Goal: Information Seeking & Learning: Learn about a topic

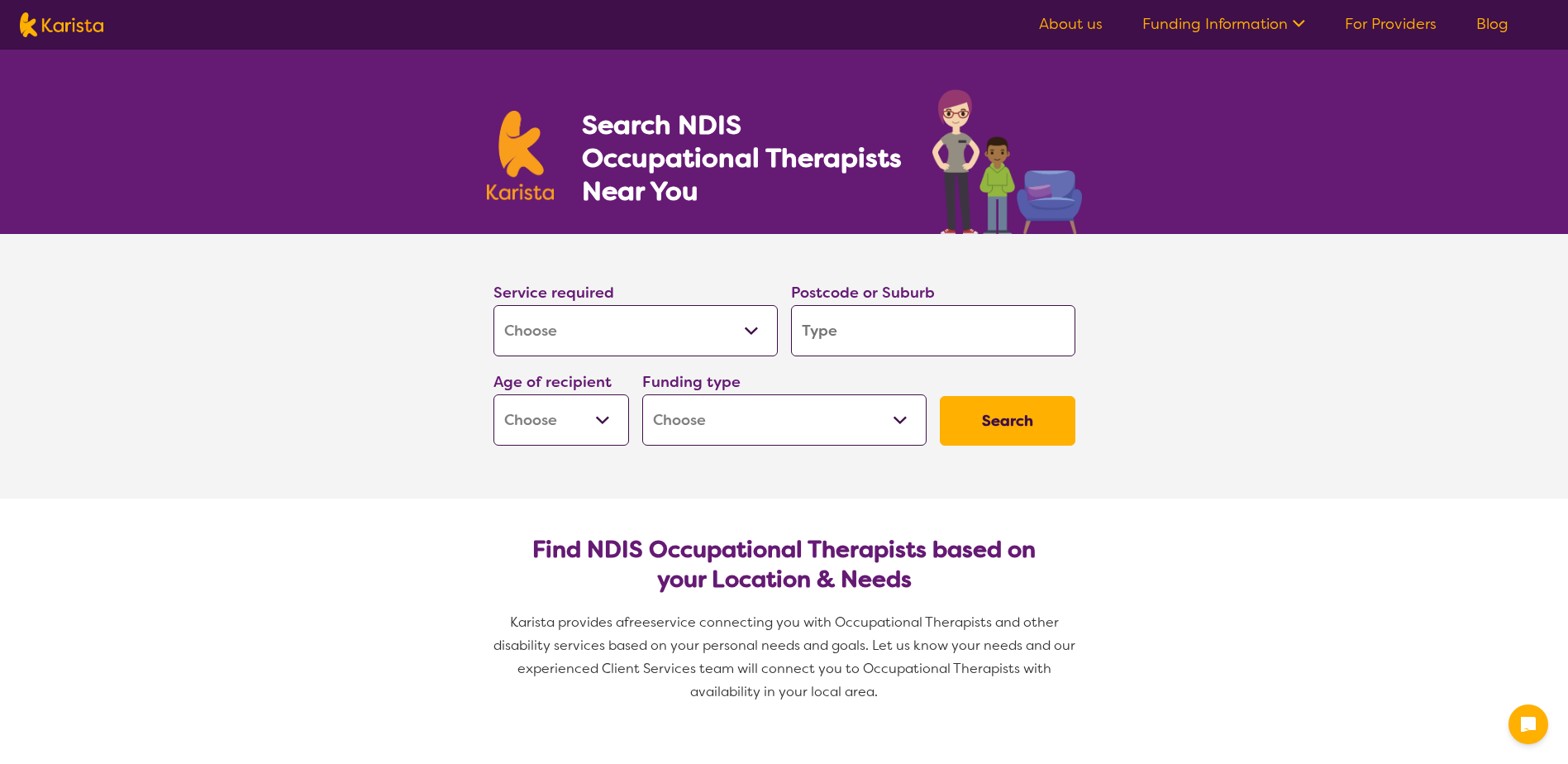
select select "[MEDICAL_DATA]"
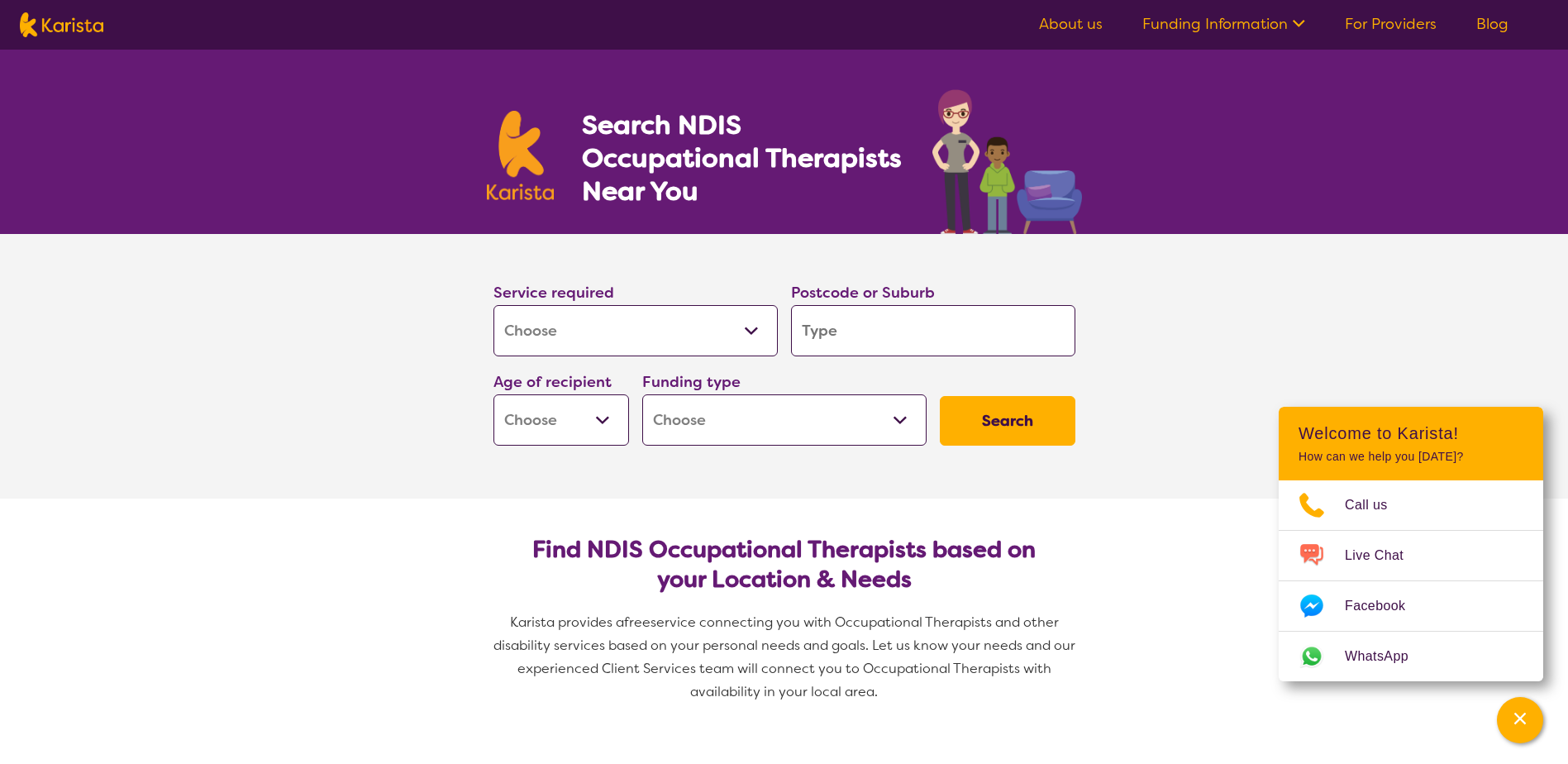
click at [821, 327] on input "search" at bounding box center [933, 331] width 284 height 52
type input "3"
type input "30"
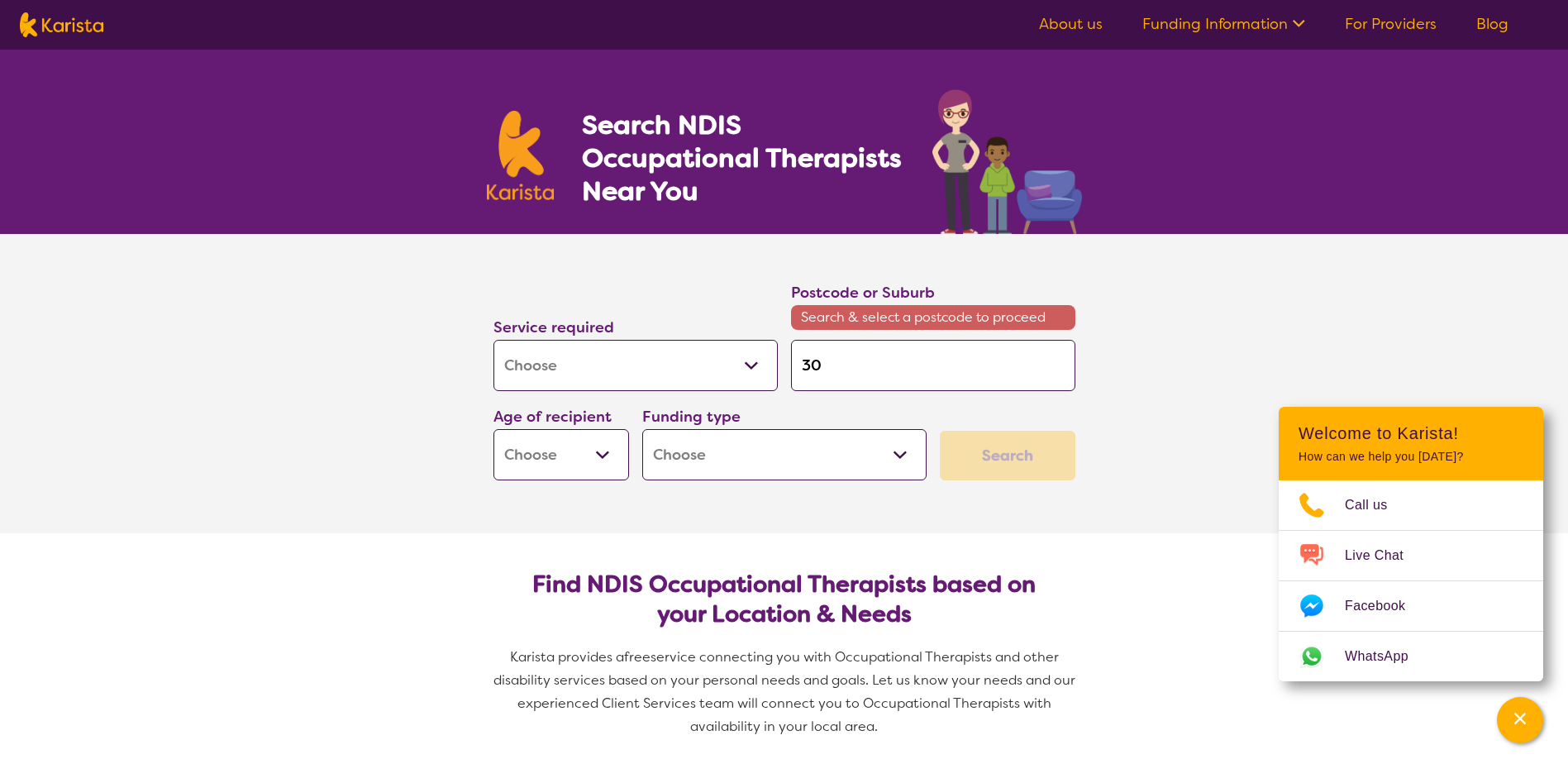
type input "303"
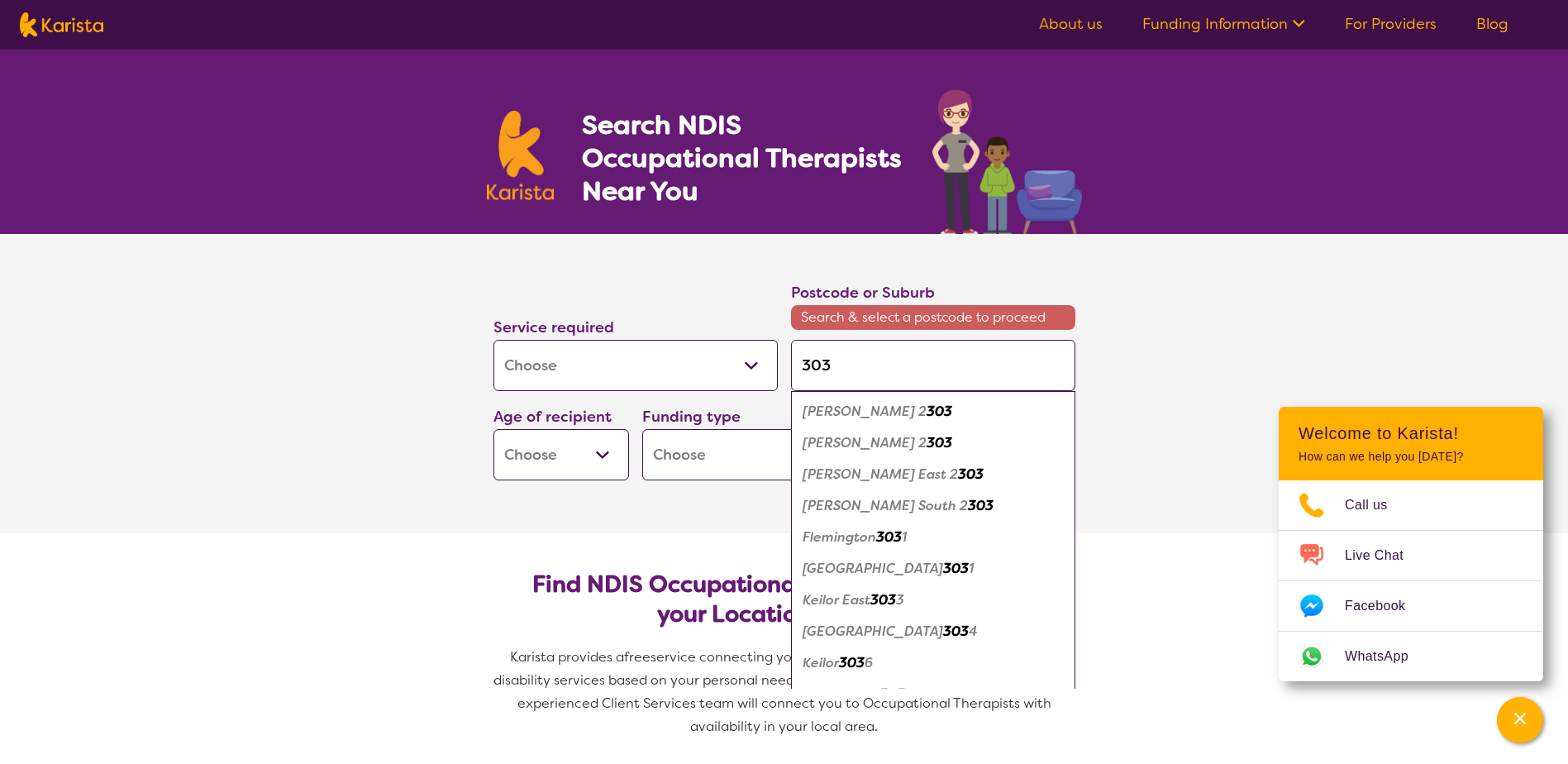
type input "3037"
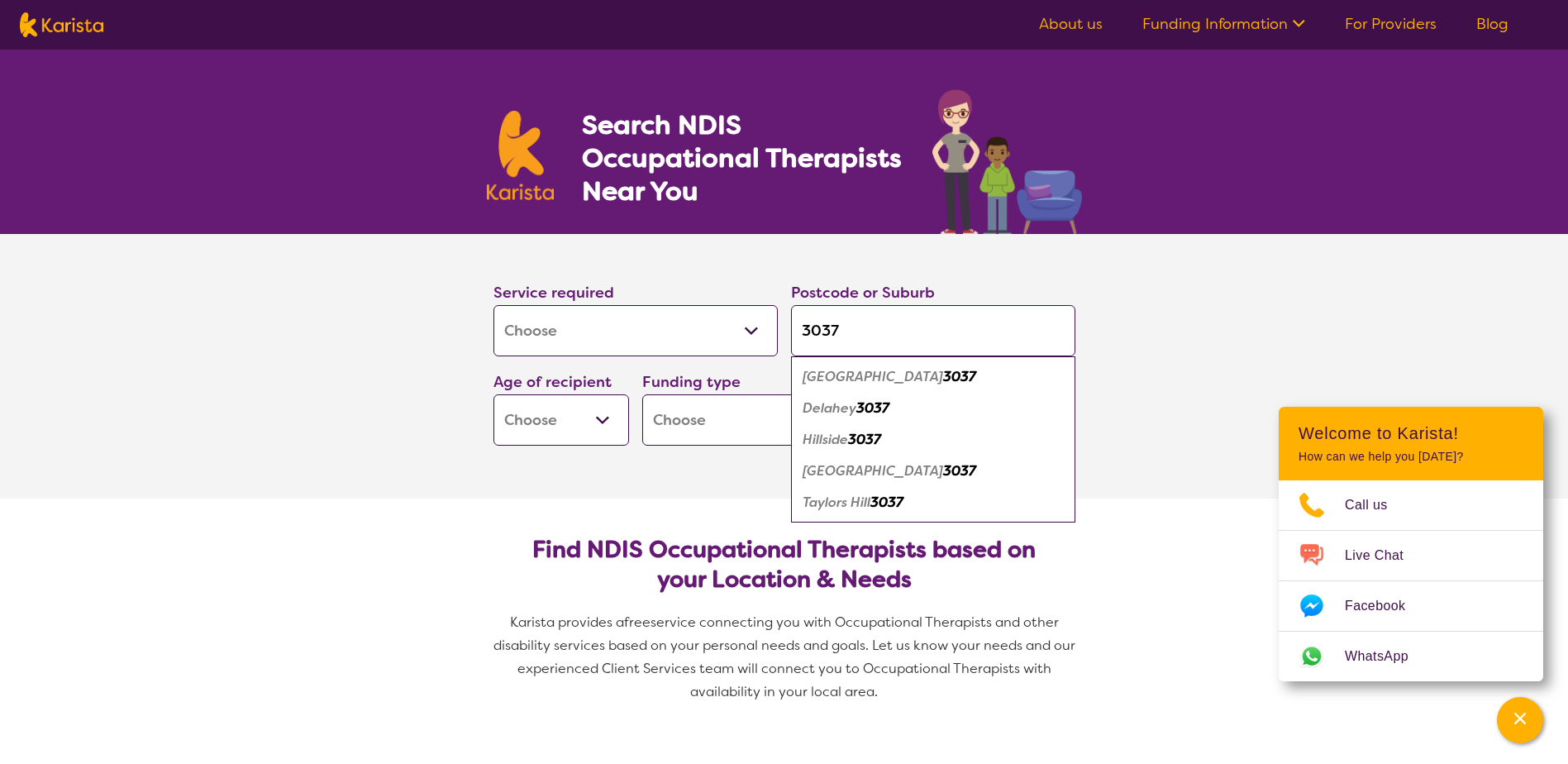
type input "3037"
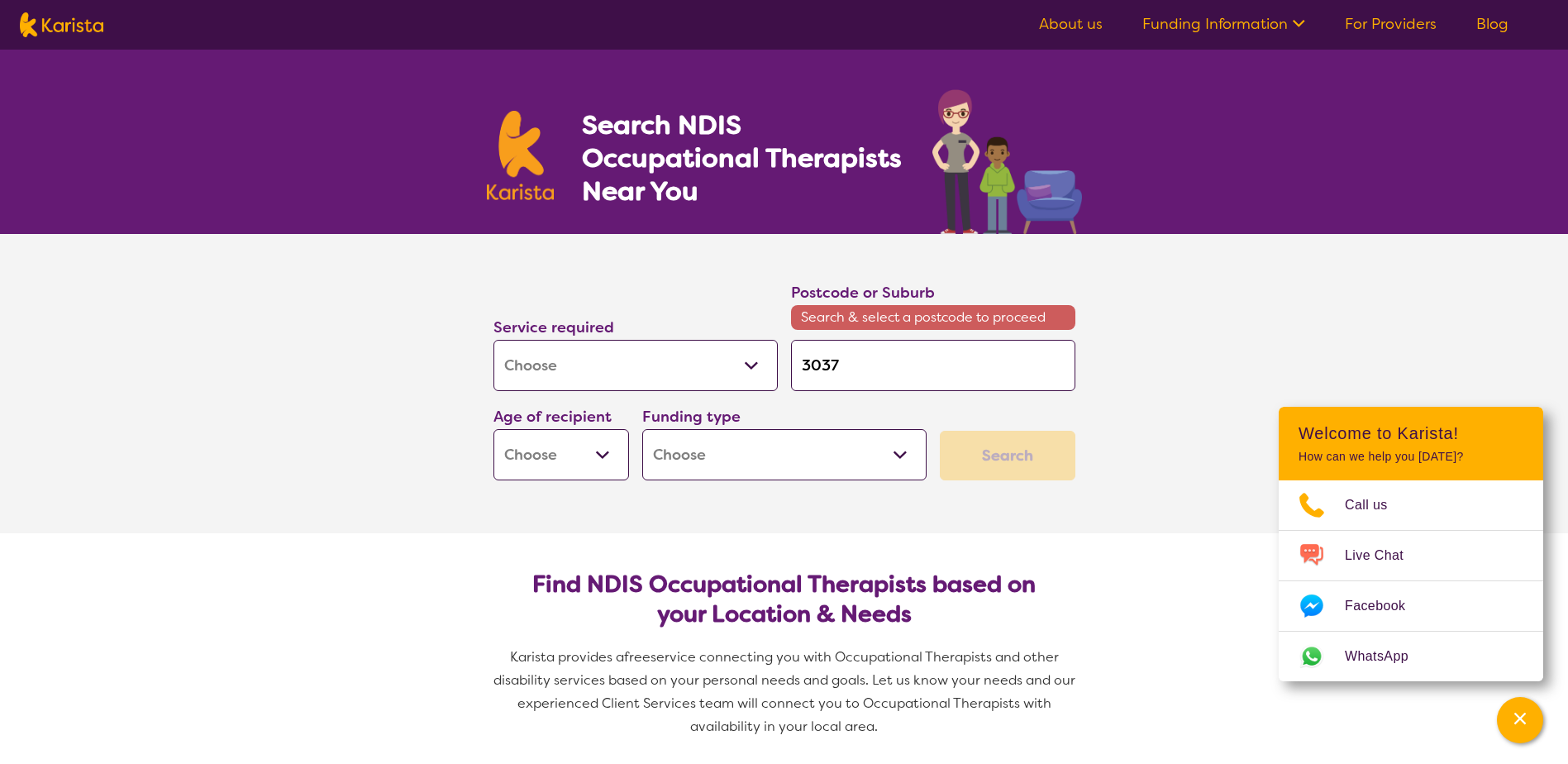
type input "3037 m"
type input "3037 me"
type input "3037 [PERSON_NAME]"
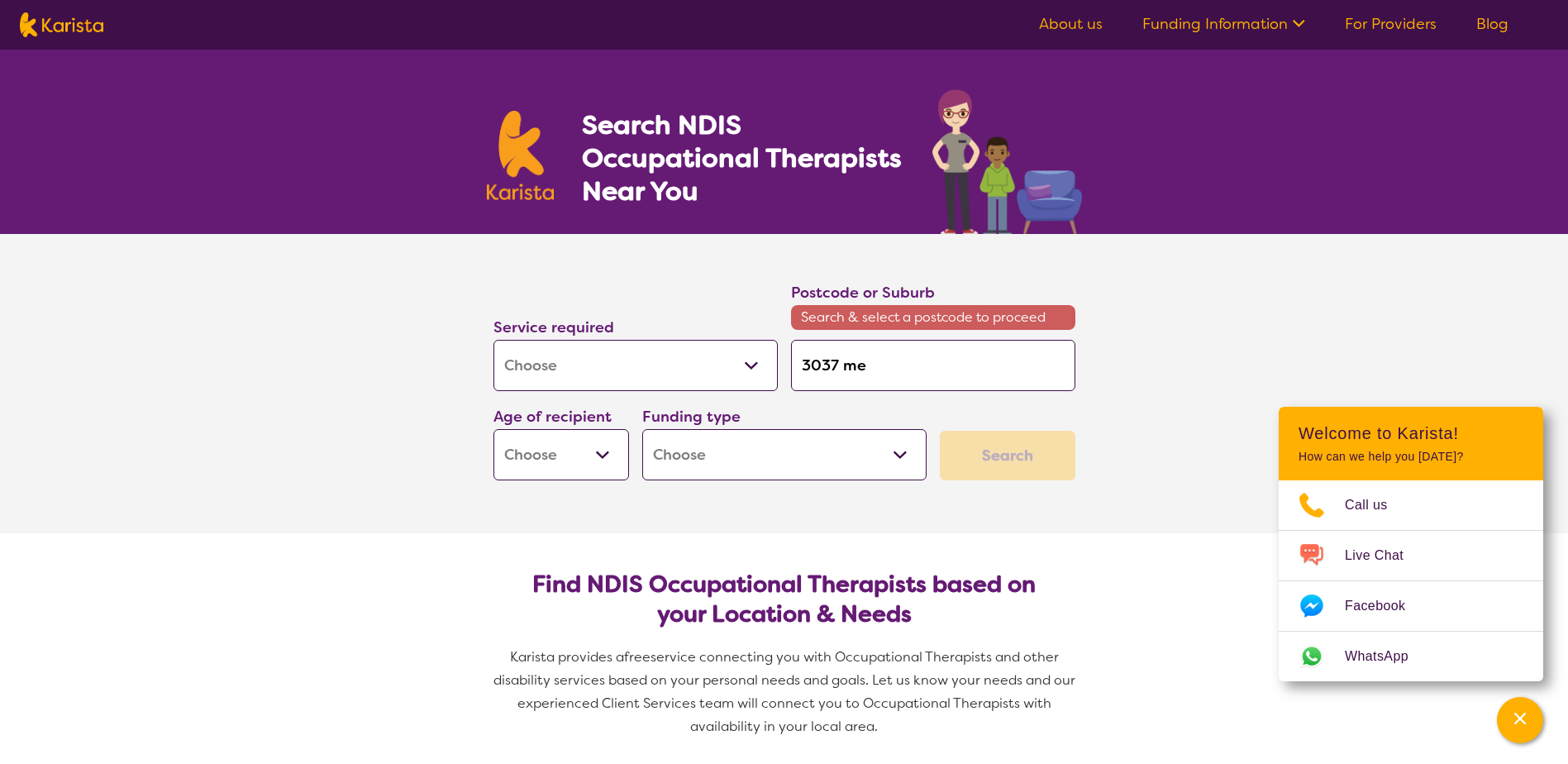
type input "3037 [PERSON_NAME]"
type input "3037 melt"
type input "3037 melto"
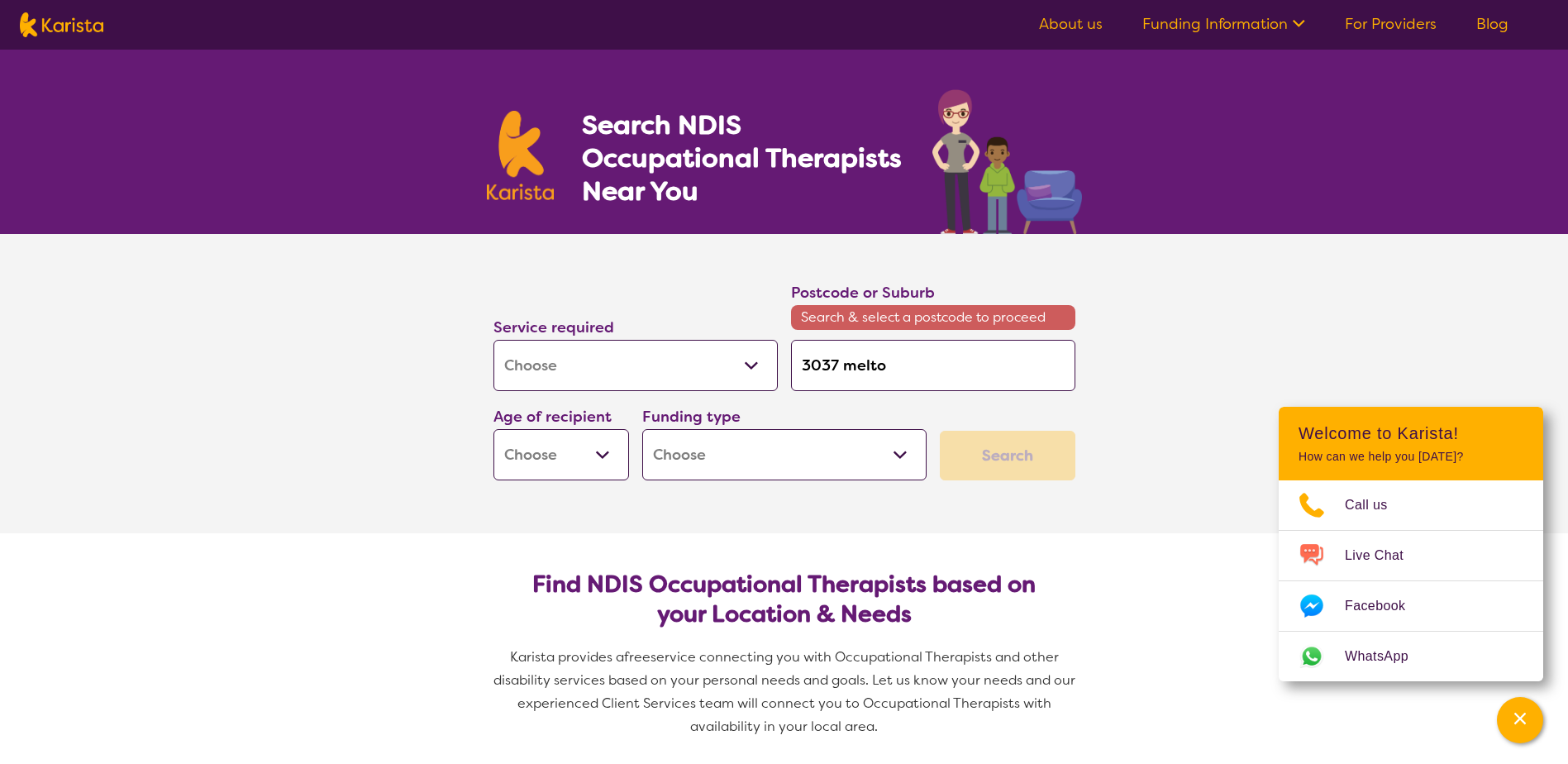
type input "3037 [PERSON_NAME]"
drag, startPoint x: 918, startPoint y: 371, endPoint x: 838, endPoint y: 361, distance: 80.6
click at [838, 361] on input "3037 [PERSON_NAME]" at bounding box center [933, 366] width 284 height 52
type input "3037"
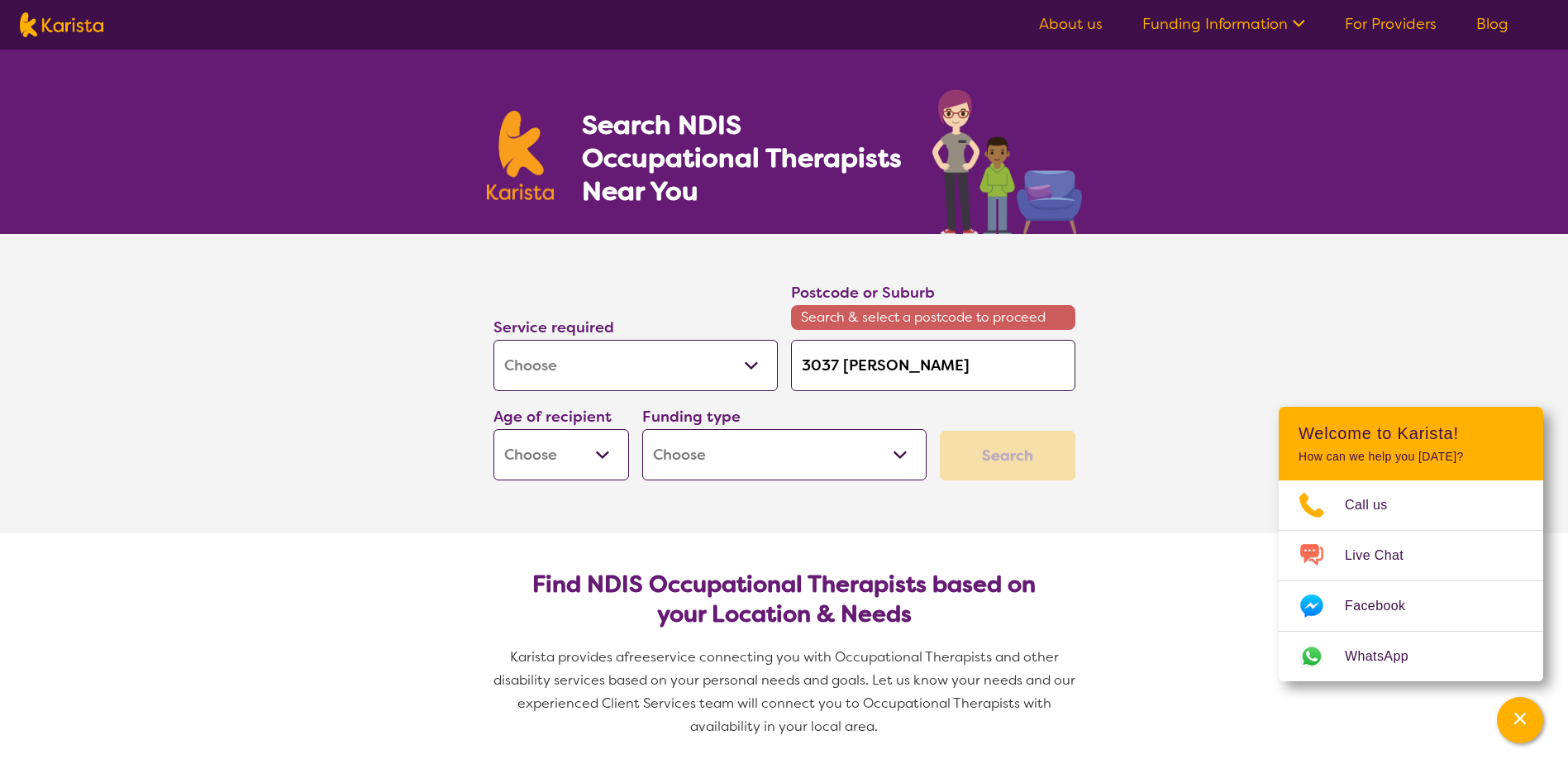
type input "3037"
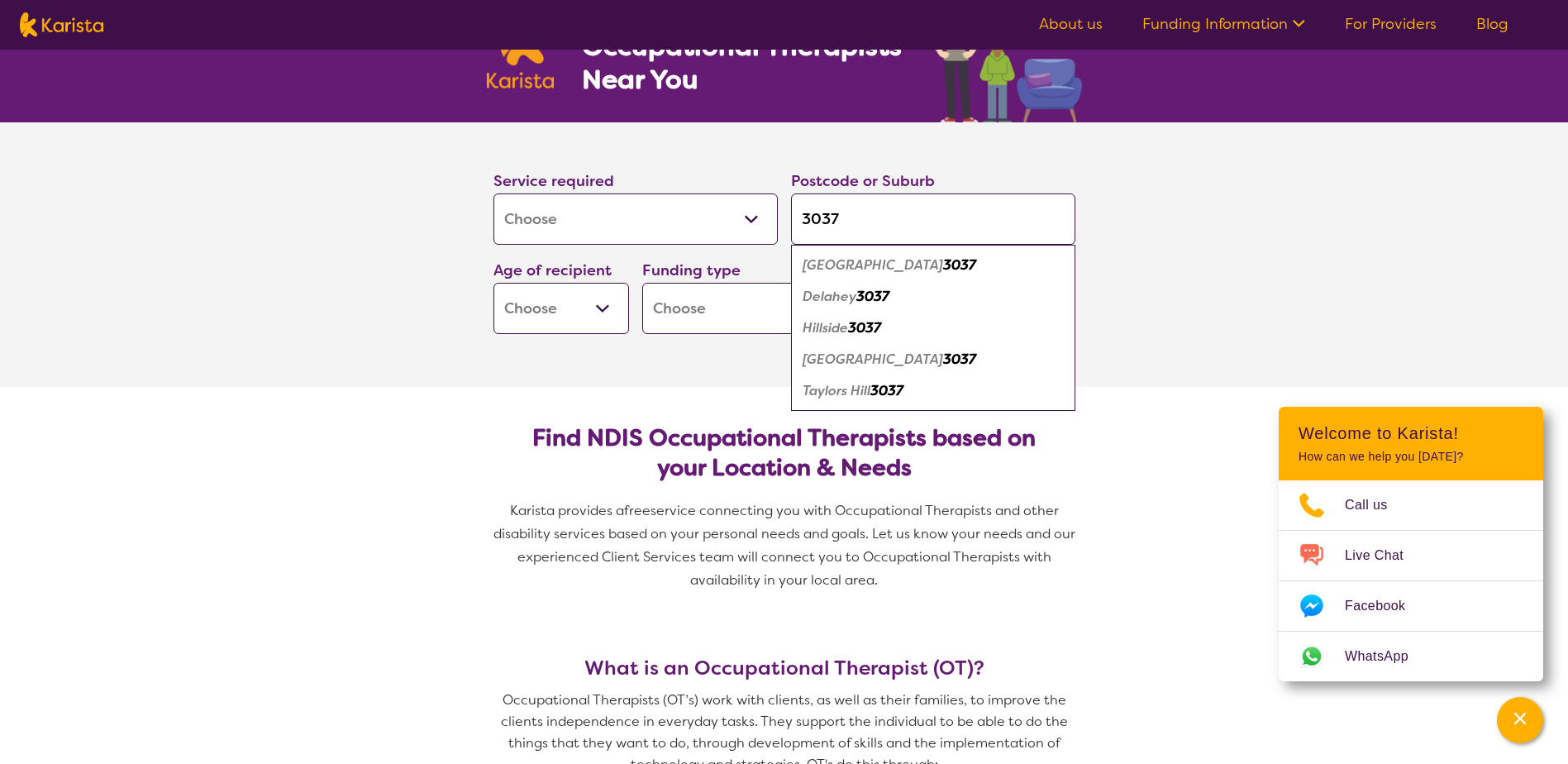
scroll to position [82, 0]
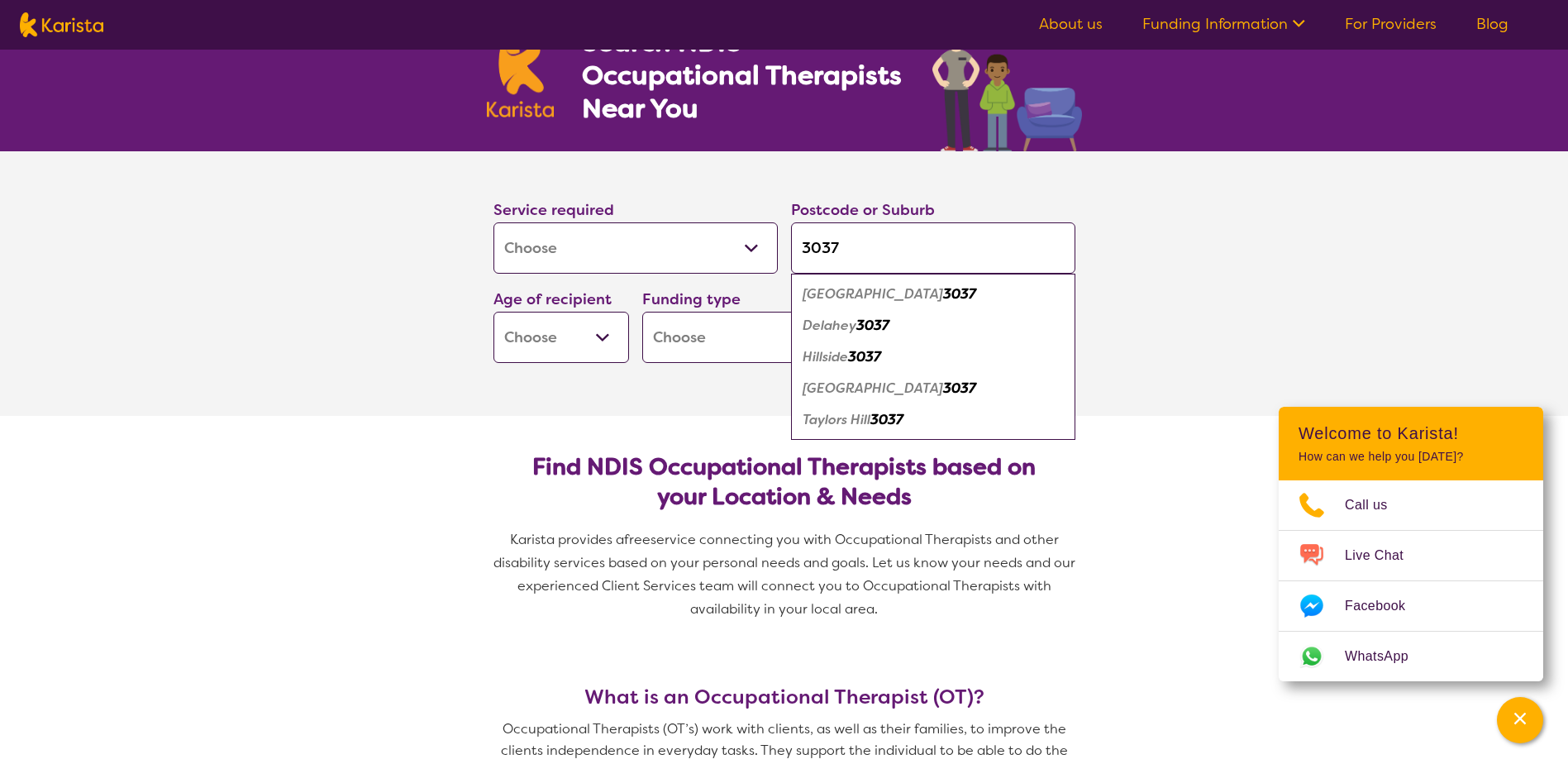
type input "3037"
click at [940, 313] on button "Search" at bounding box center [1007, 338] width 136 height 50
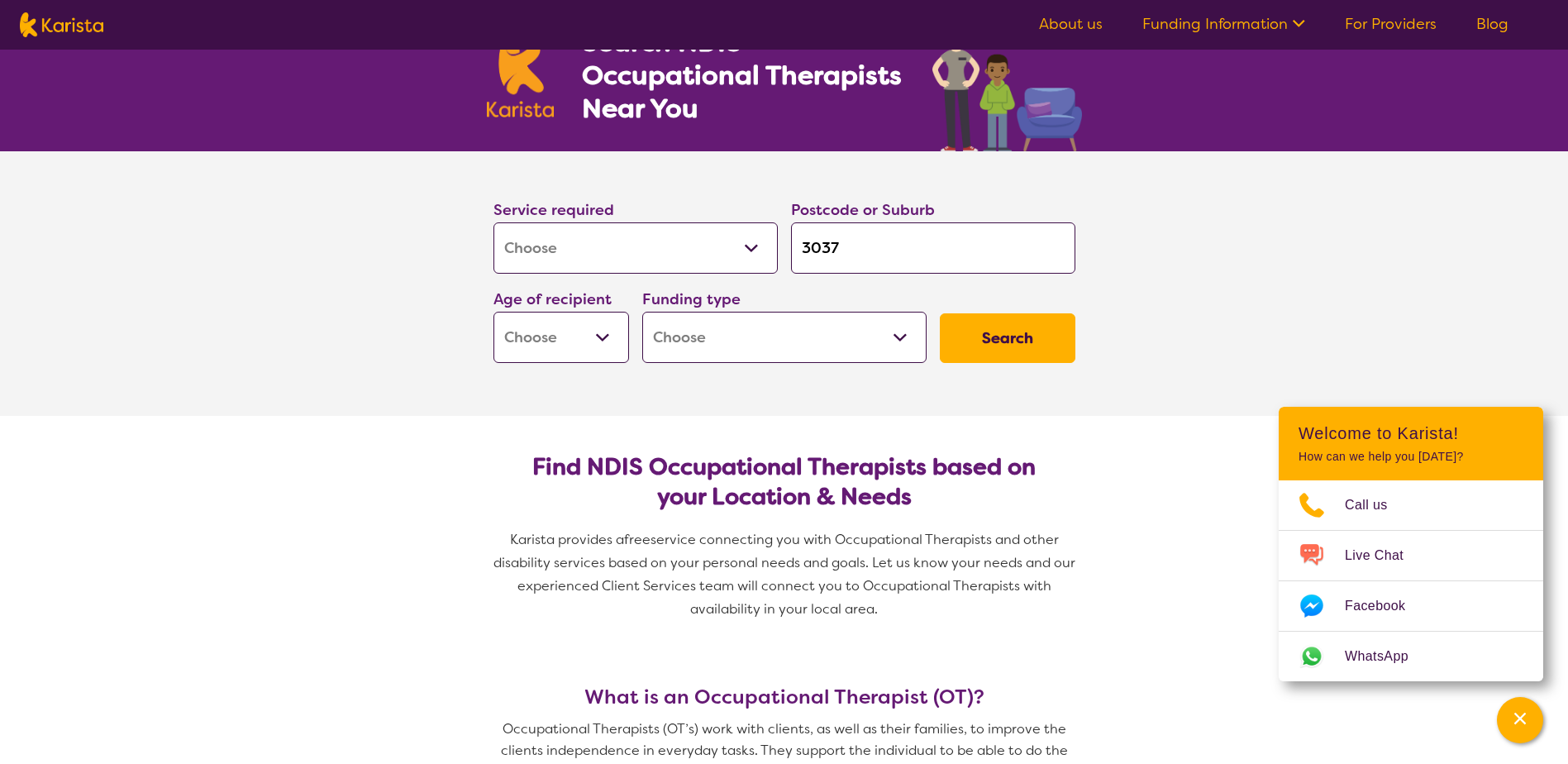
click at [605, 340] on select "Early Childhood - 0 to 9 Child - 10 to 11 Adolescent - 12 to 17 Adult - 18 to 6…" at bounding box center [561, 337] width 136 height 52
select select "EC"
click at [494, 311] on select "Early Childhood - 0 to 9 Child - 10 to 11 Adolescent - 12 to 17 Adult - 18 to 6…" at bounding box center [561, 337] width 136 height 52
select select "EC"
click at [894, 341] on select "Home Care Package (HCP) National Disability Insurance Scheme (NDIS) I don't know" at bounding box center [784, 337] width 284 height 52
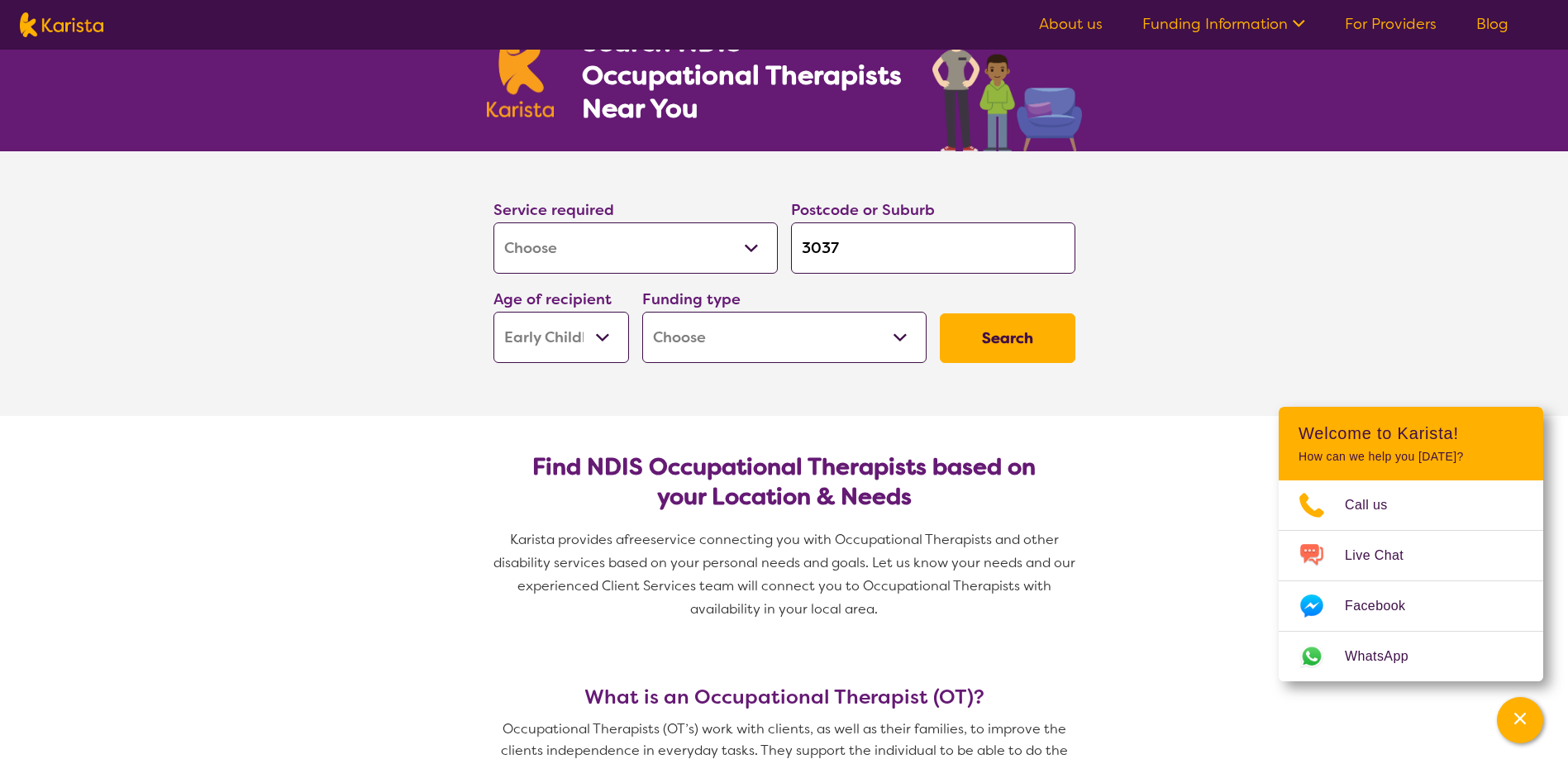
select select "i-don-t-know"
click at [642, 311] on select "Home Care Package (HCP) National Disability Insurance Scheme (NDIS) I don't know" at bounding box center [784, 337] width 284 height 52
select select "i-don-t-know"
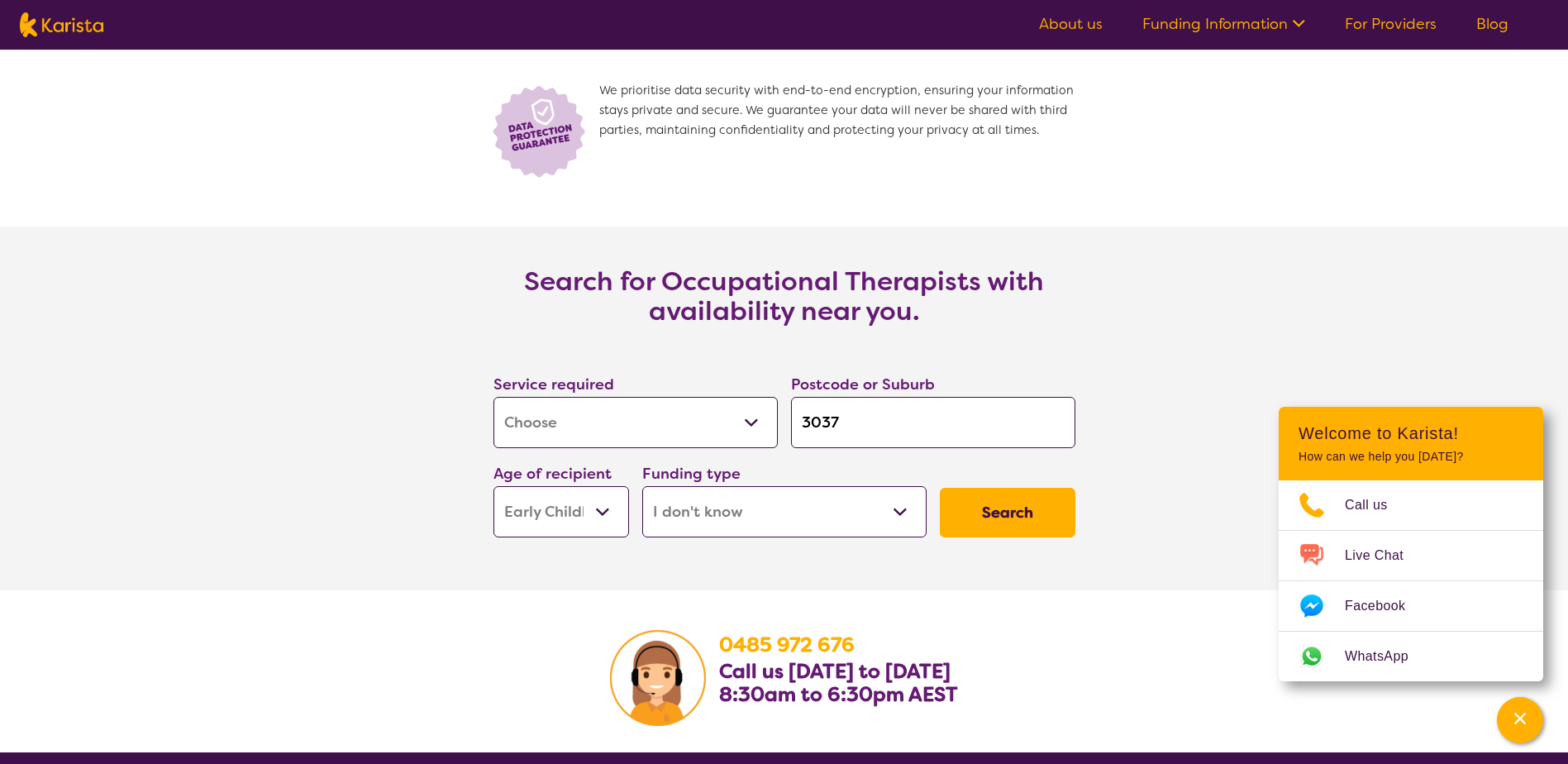
scroll to position [2232, 0]
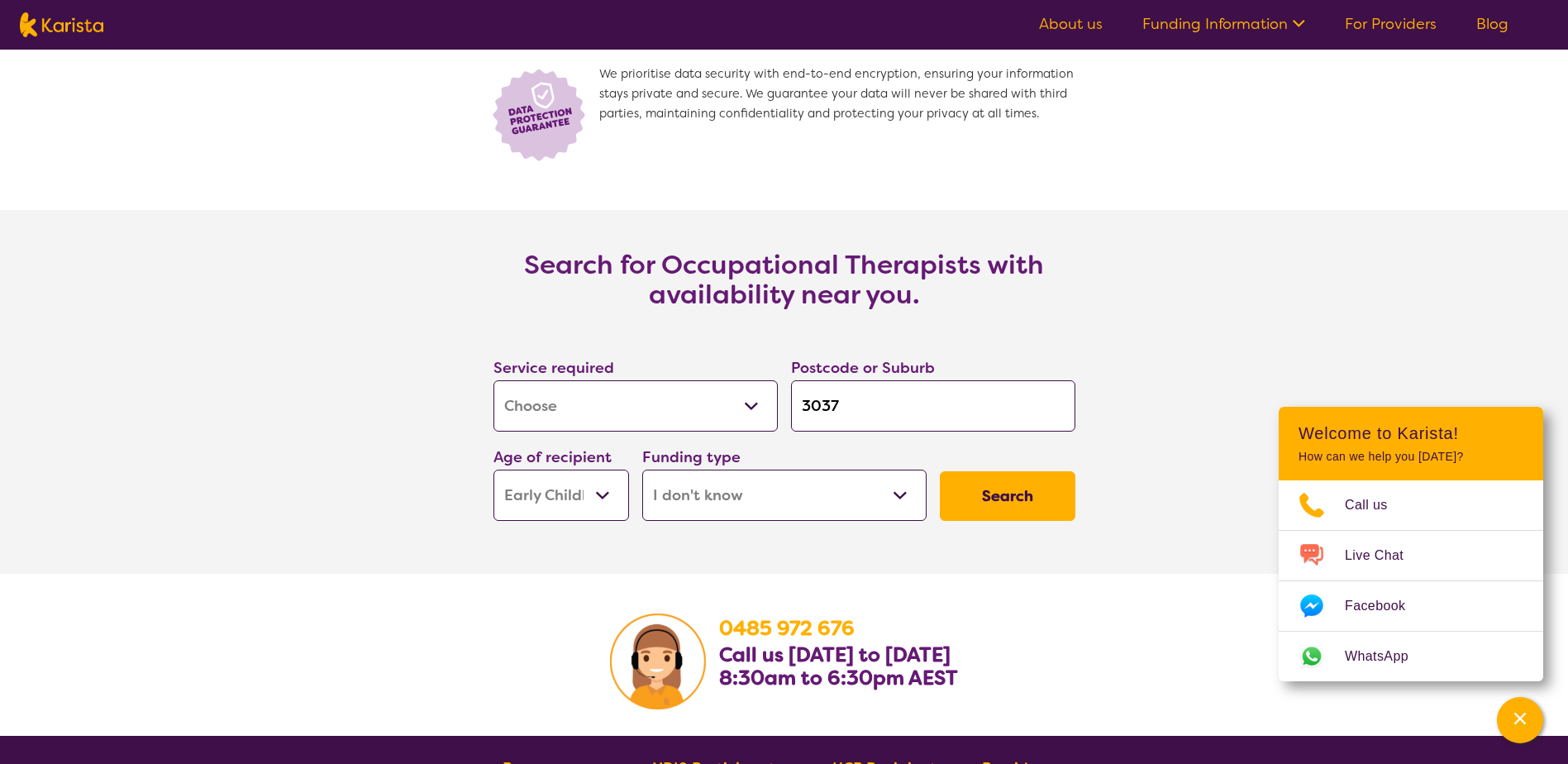
click at [1018, 499] on button "Search" at bounding box center [1007, 495] width 136 height 50
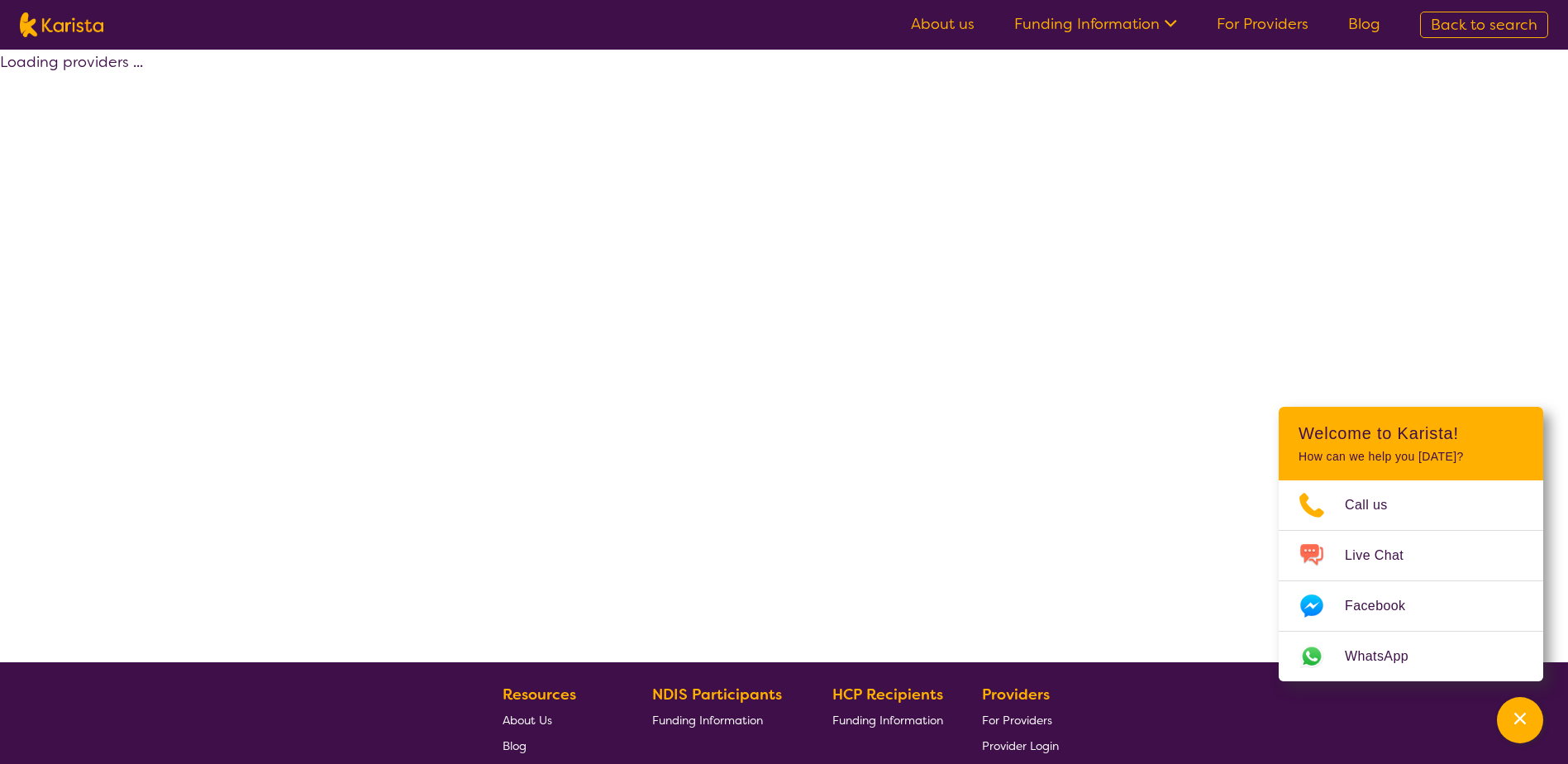
select select "[MEDICAL_DATA]"
select select "EC"
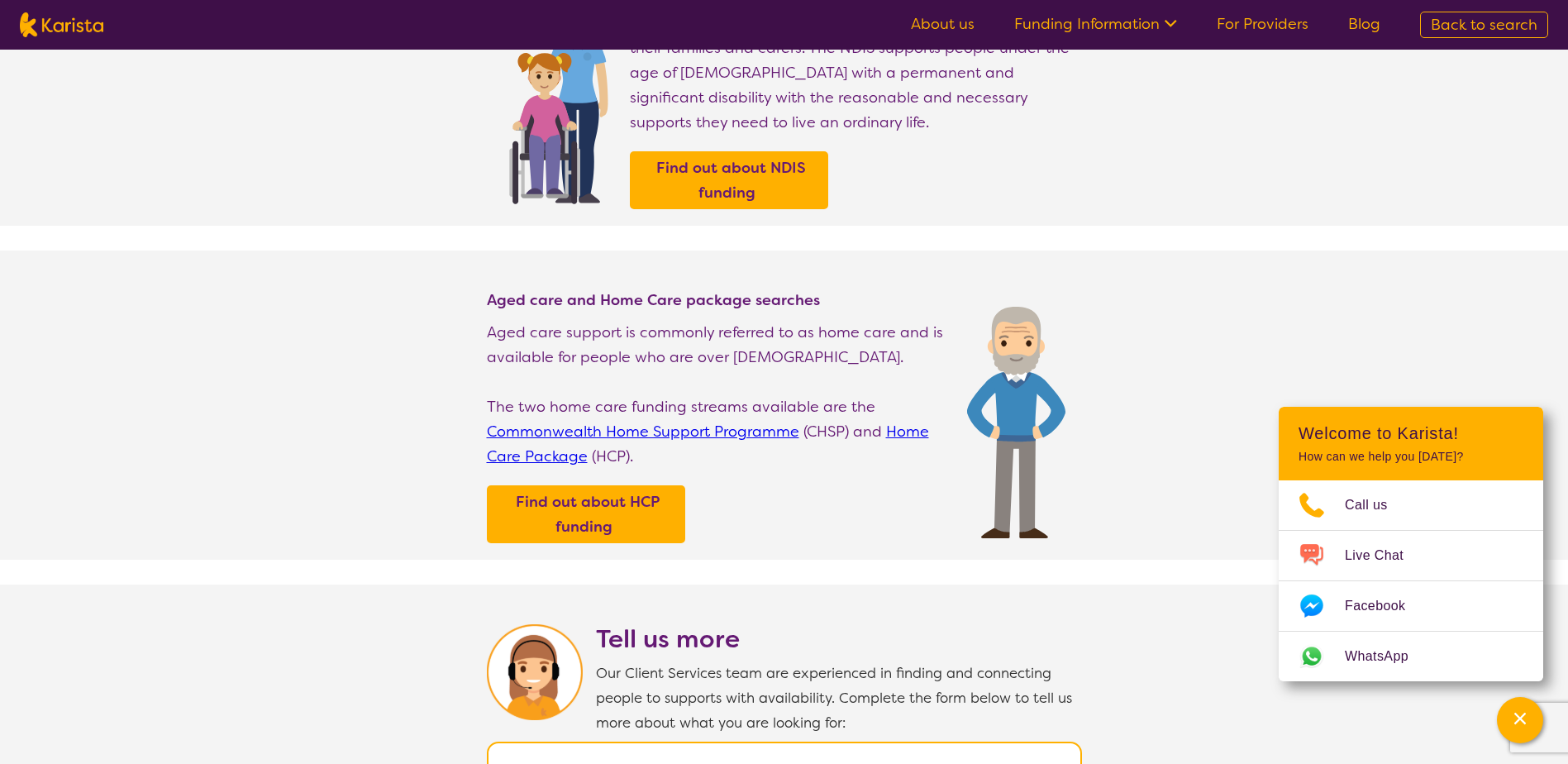
scroll to position [82, 0]
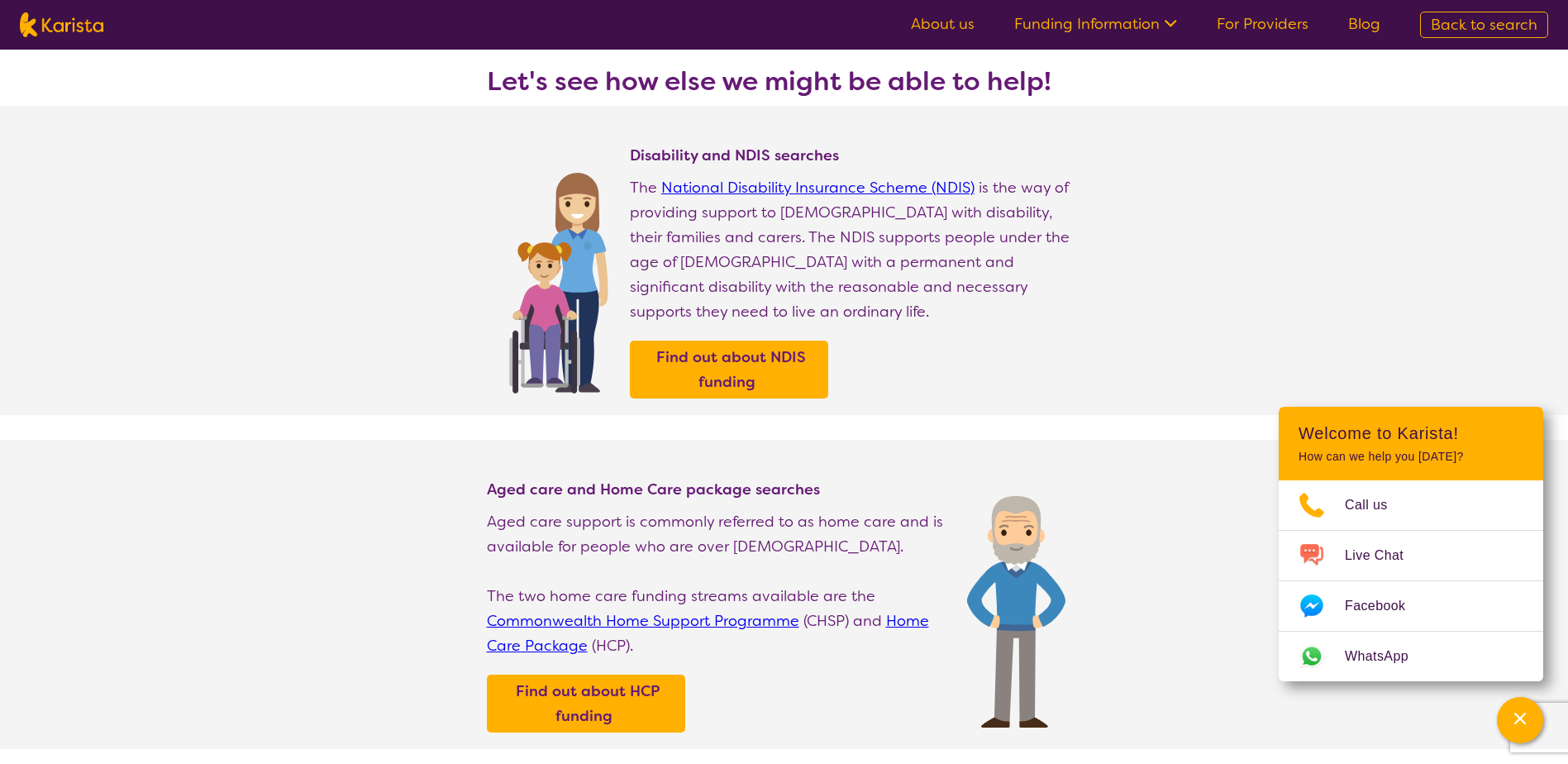
scroll to position [2232, 0]
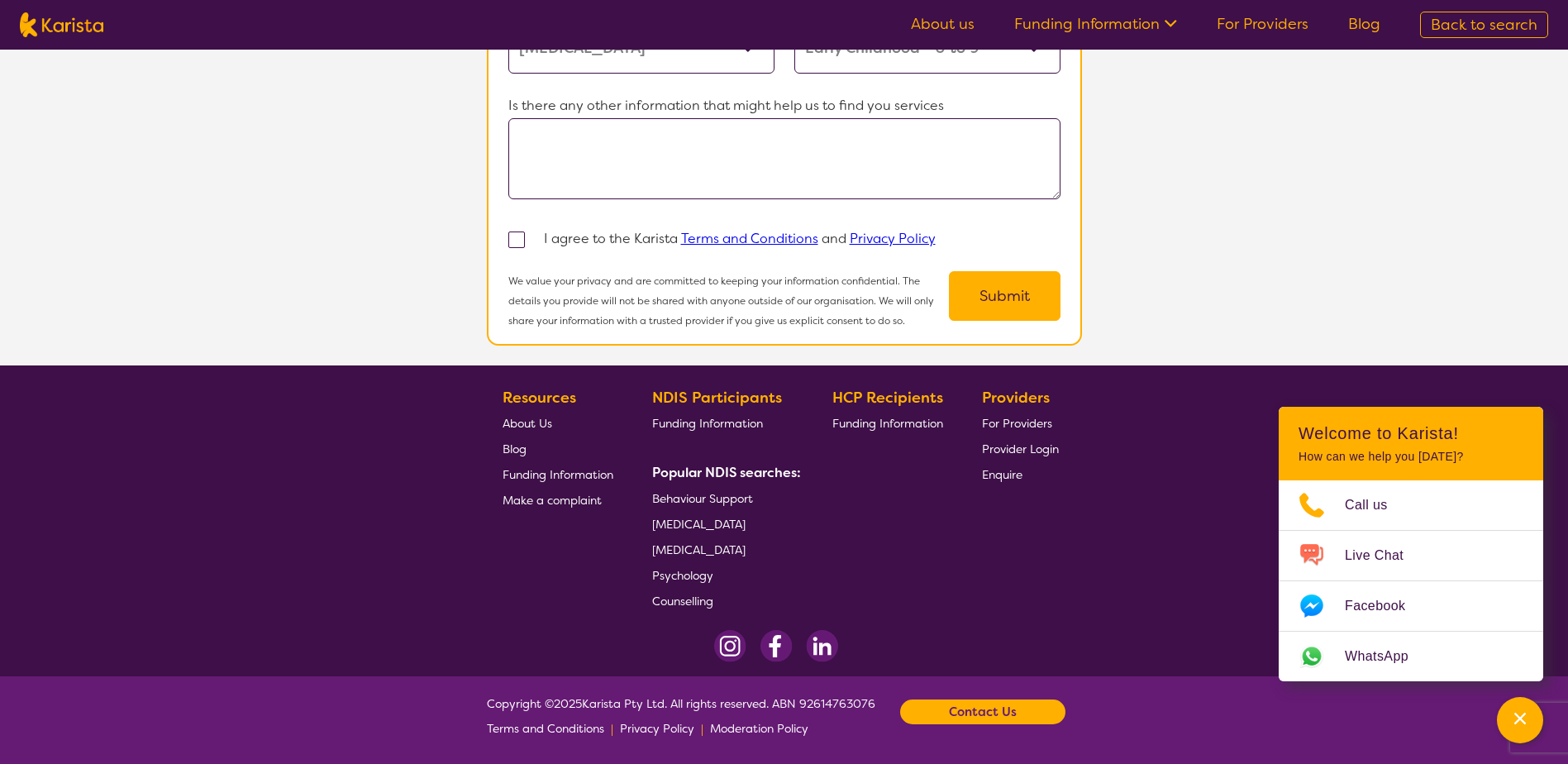
select select "[MEDICAL_DATA]"
select select "EC"
select select "i-don-t-know"
select select "[MEDICAL_DATA]"
select select "EC"
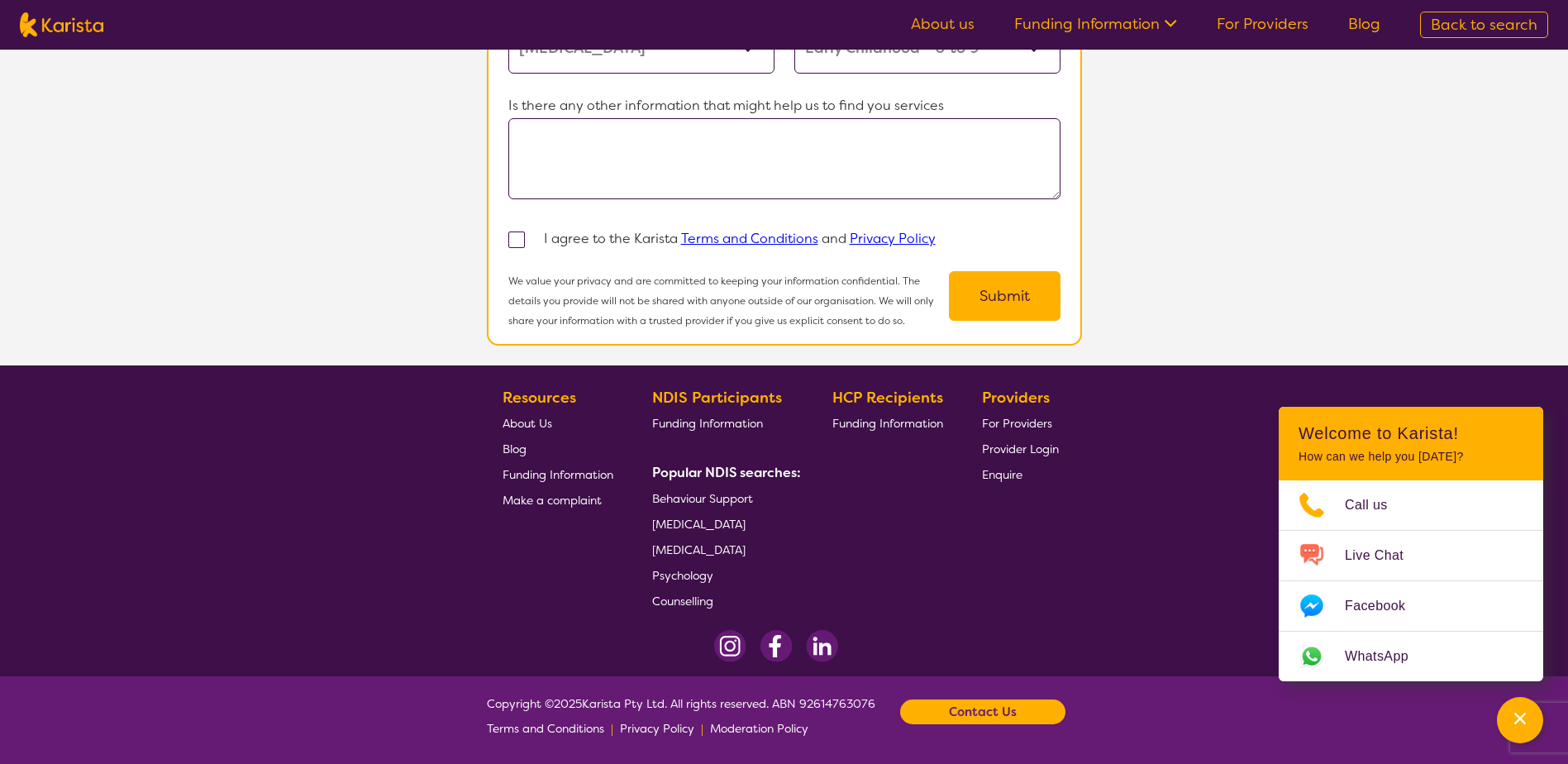
select select "i-don-t-know"
